Goal: Information Seeking & Learning: Learn about a topic

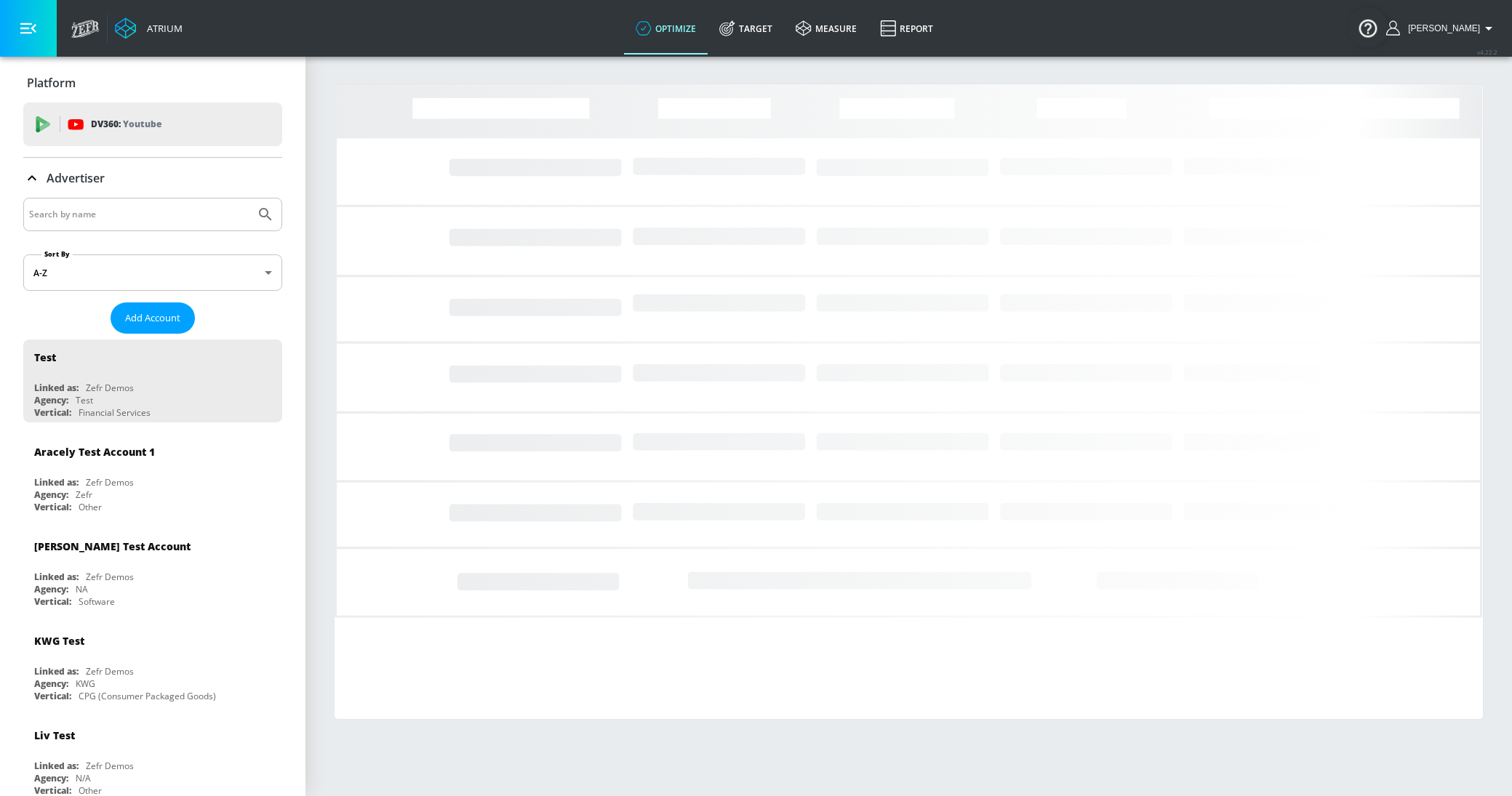
click at [84, 218] on input "Search by name" at bounding box center [139, 214] width 220 height 19
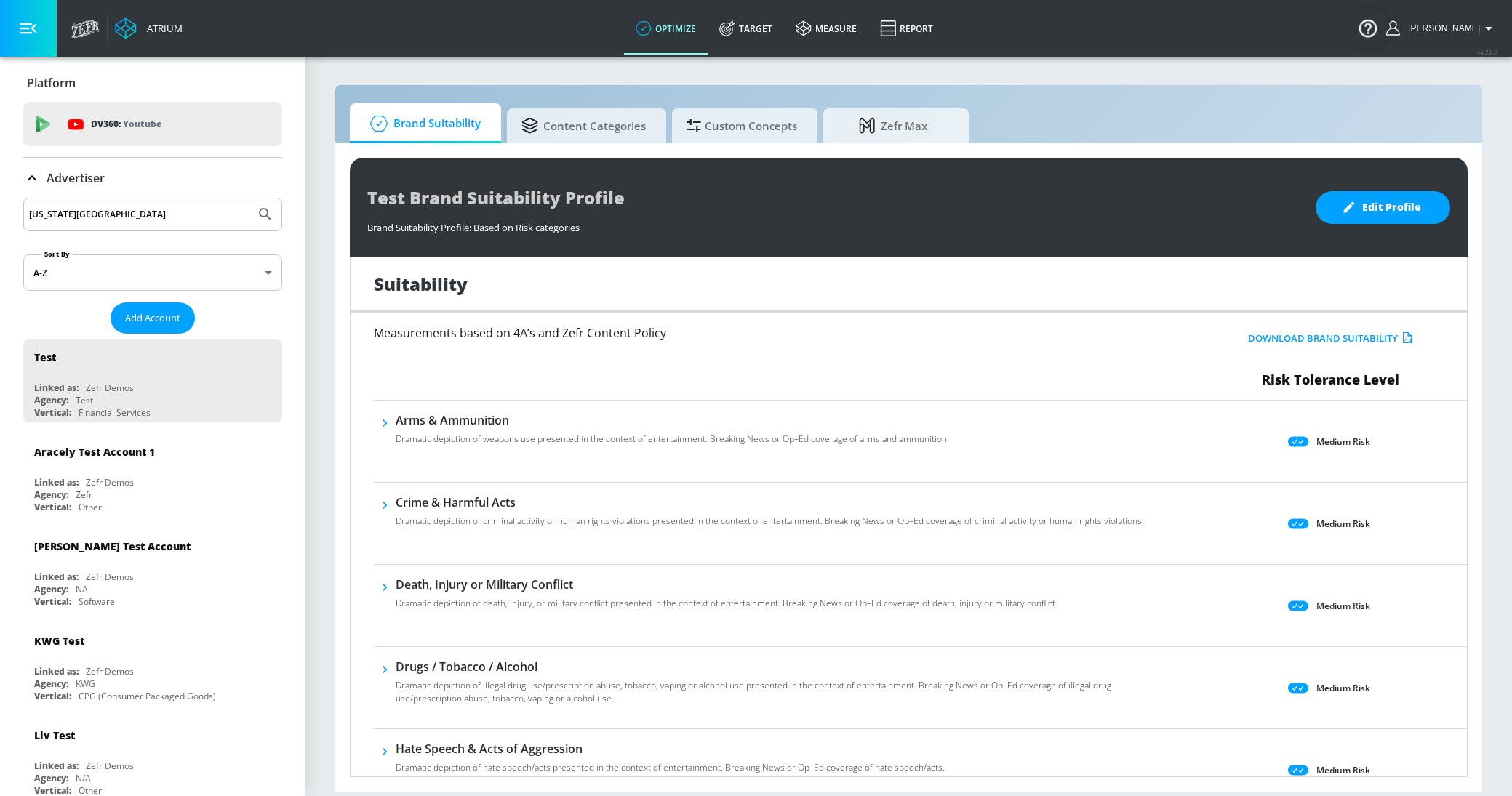
type input "[US_STATE][GEOGRAPHIC_DATA]"
click at [250, 199] on button "Submit Search" at bounding box center [265, 214] width 32 height 32
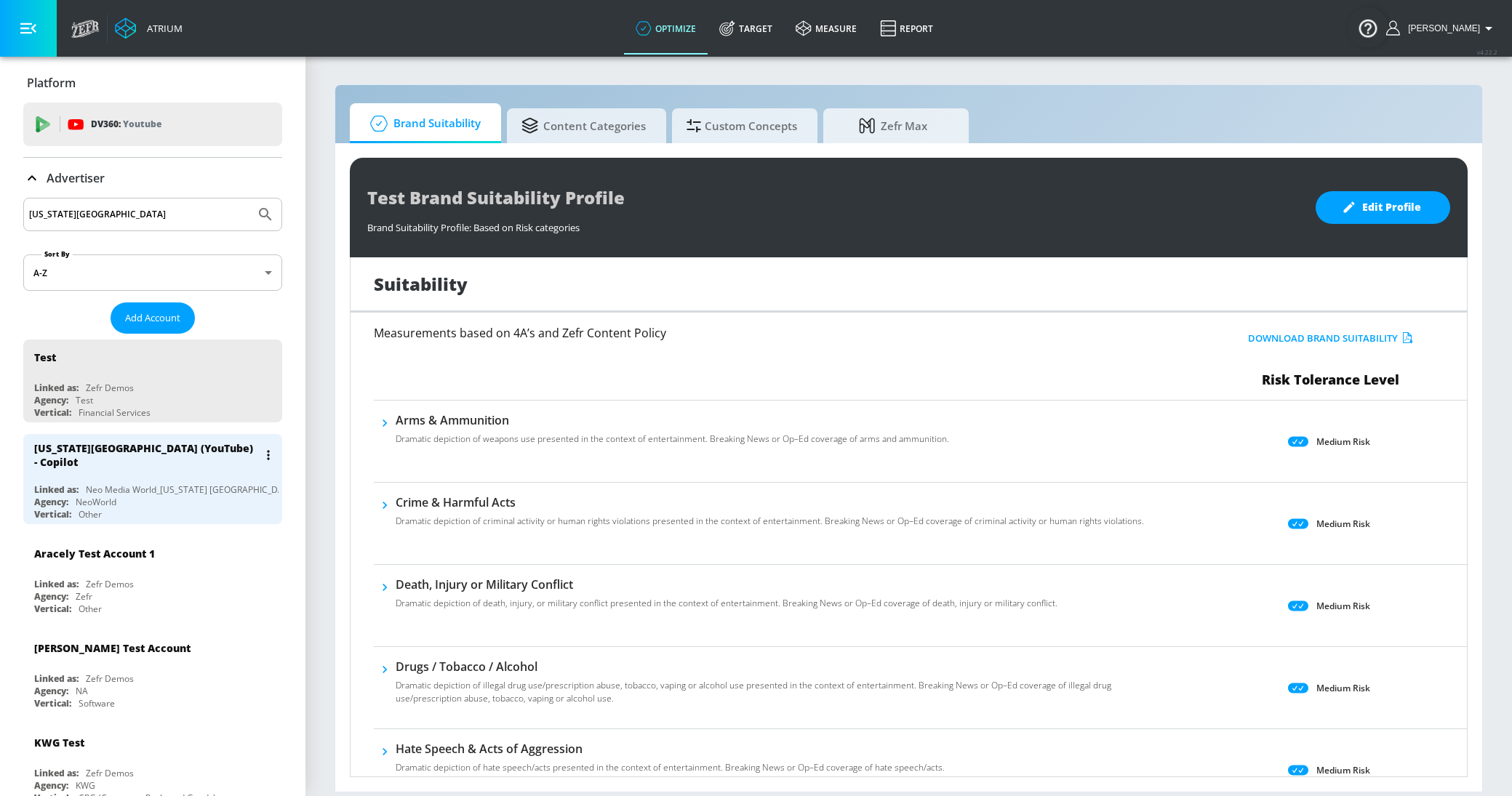
click at [130, 473] on div "[US_STATE][GEOGRAPHIC_DATA] (YouTube) - Copilot" at bounding box center [157, 454] width 244 height 42
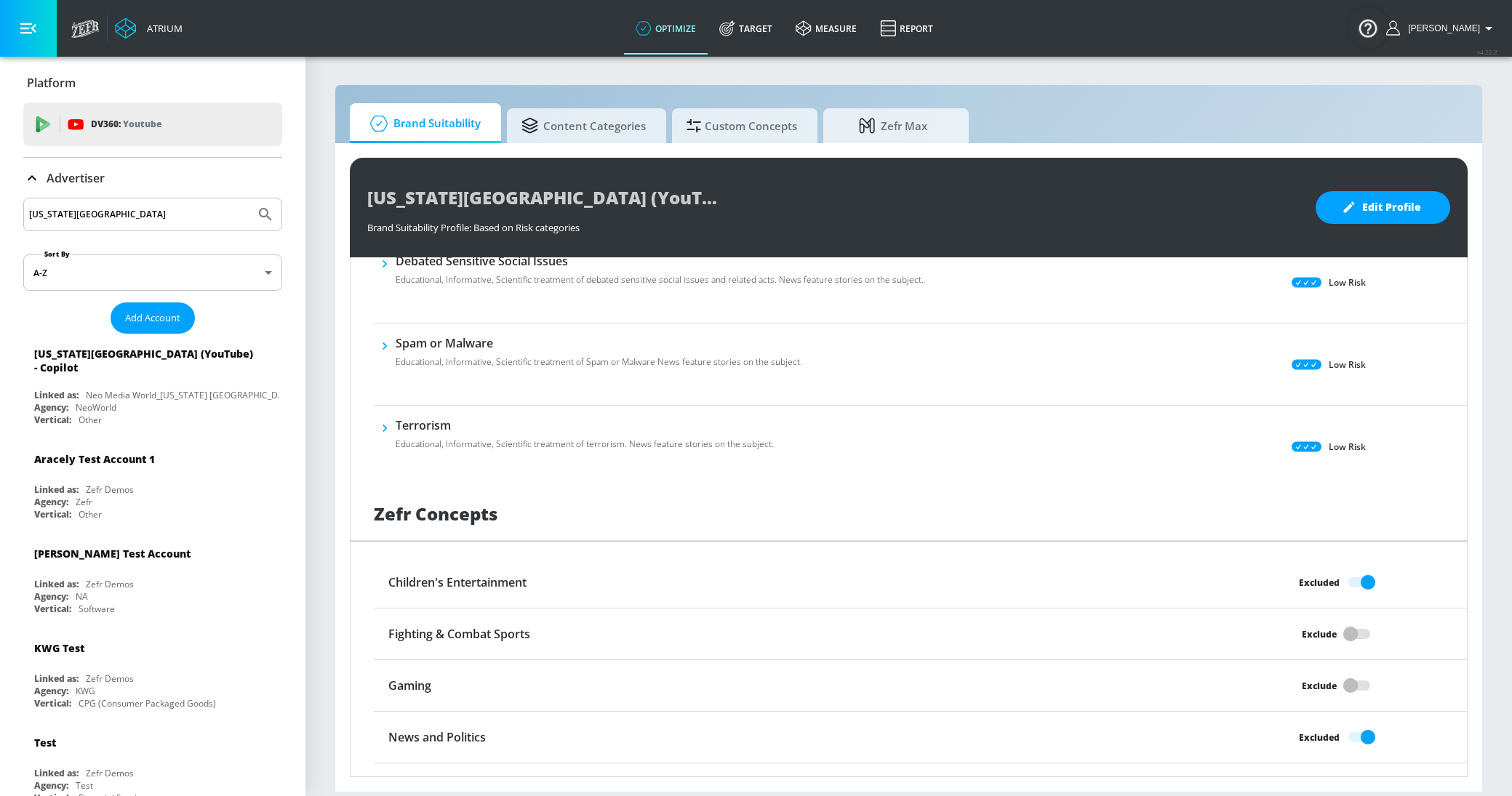
scroll to position [879, 0]
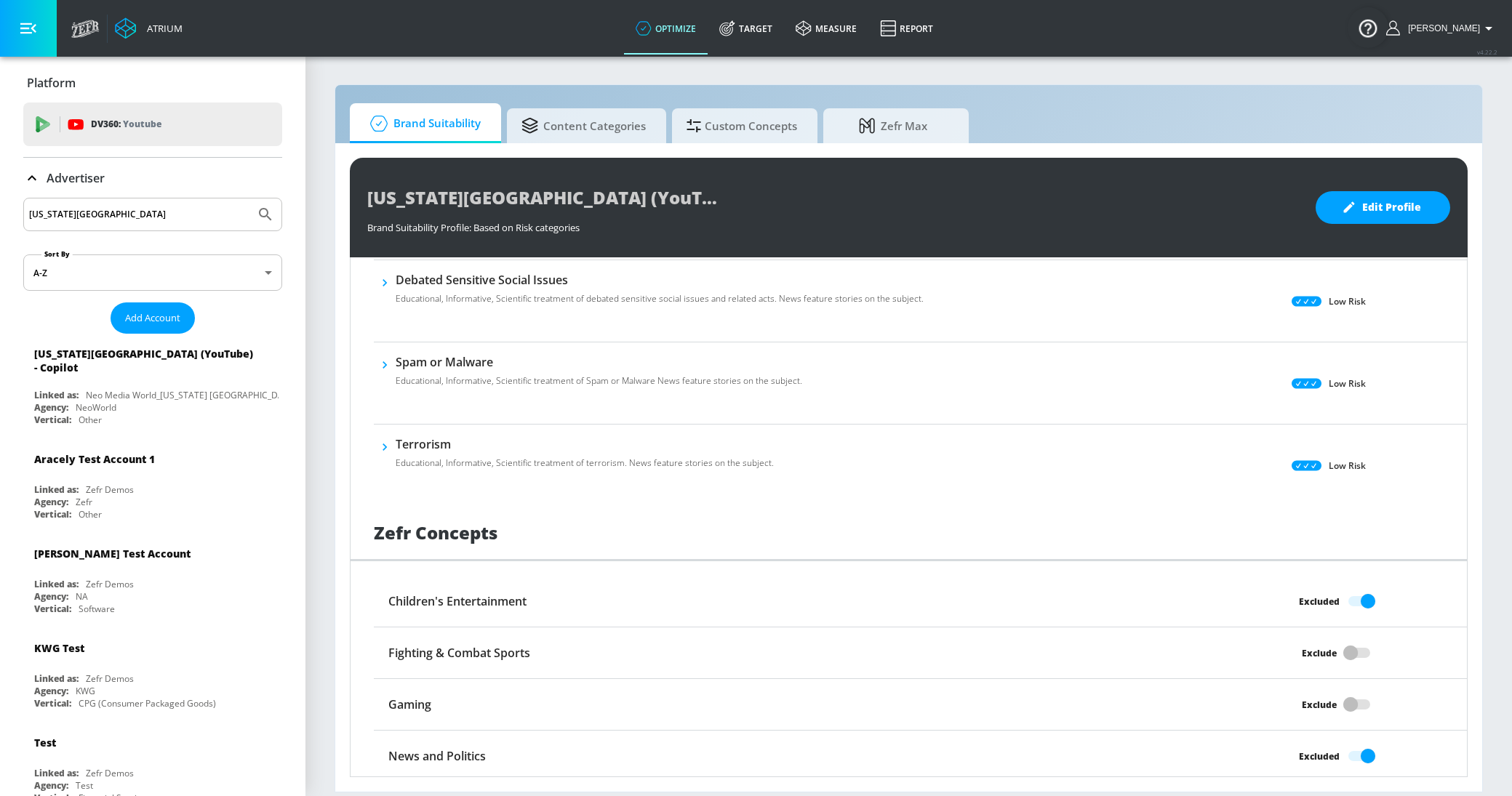
click at [1310, 463] on icon at bounding box center [1306, 466] width 30 height 10
click at [1315, 462] on icon at bounding box center [1306, 466] width 30 height 11
click at [384, 440] on icon "button" at bounding box center [385, 447] width 15 height 15
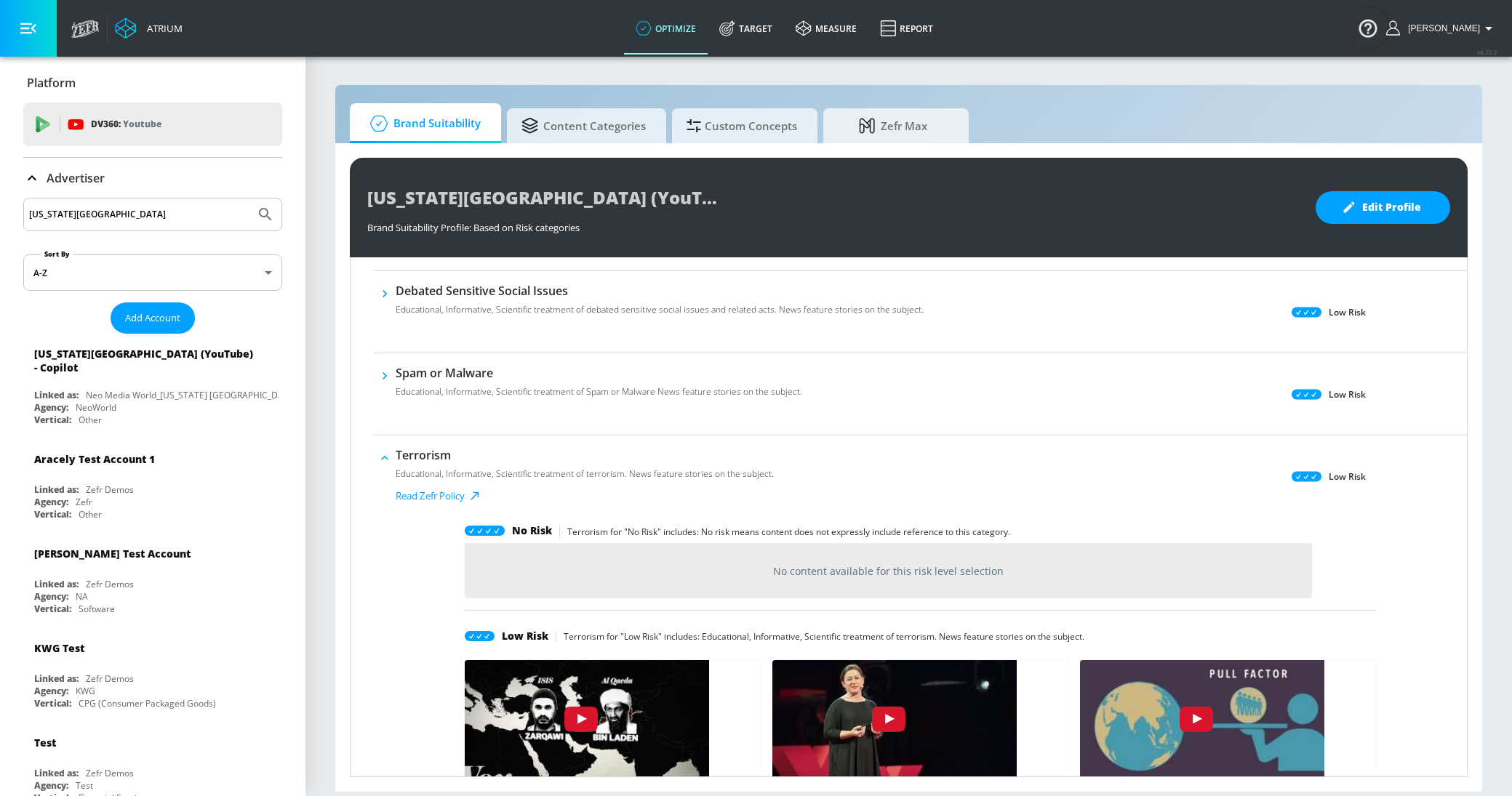
scroll to position [781, 0]
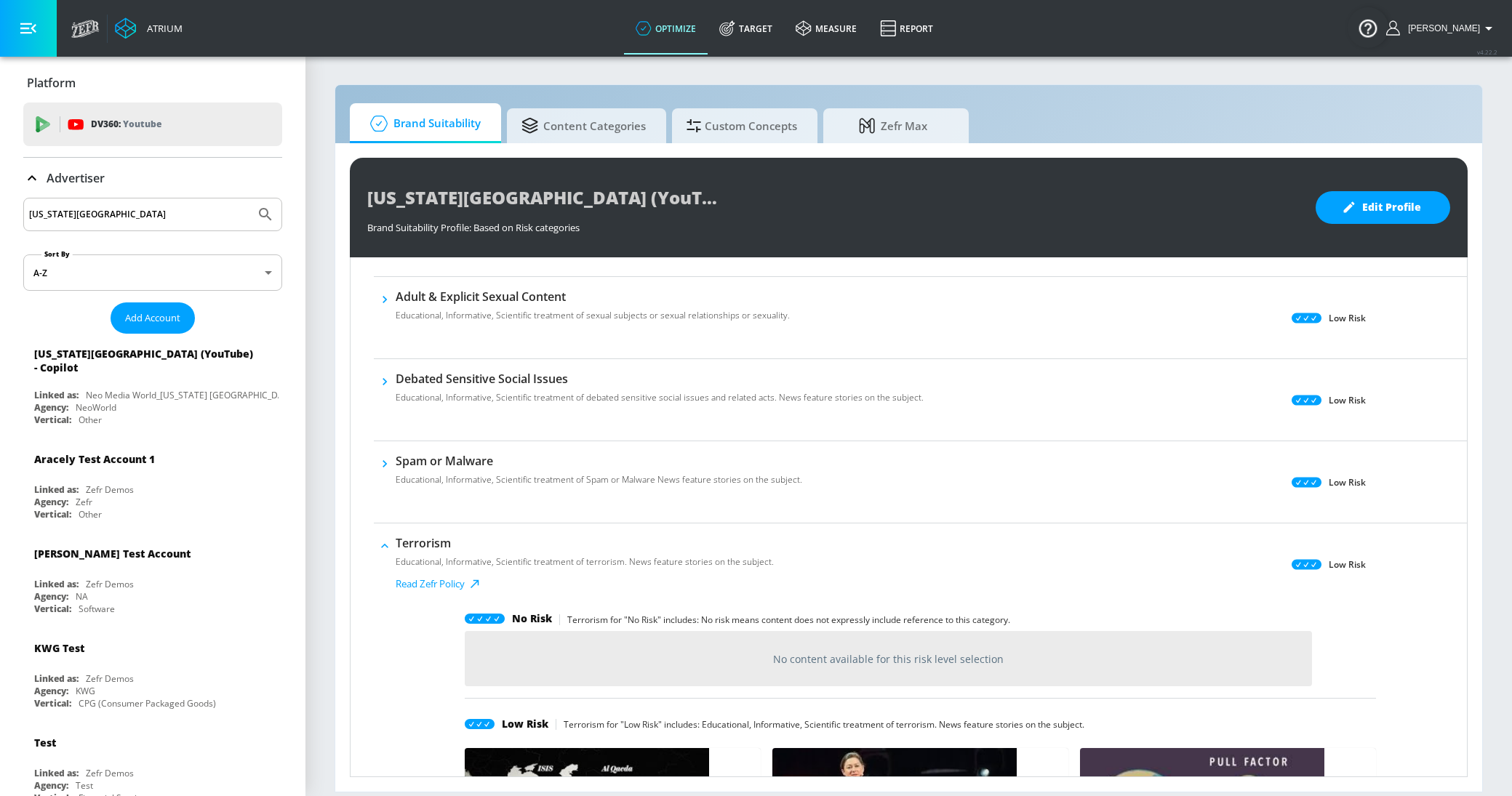
click at [401, 476] on p "Educational, Informative, Scientific treatment of Spam or Malware News feature …" at bounding box center [599, 479] width 406 height 13
